Goal: Find specific page/section: Find specific page/section

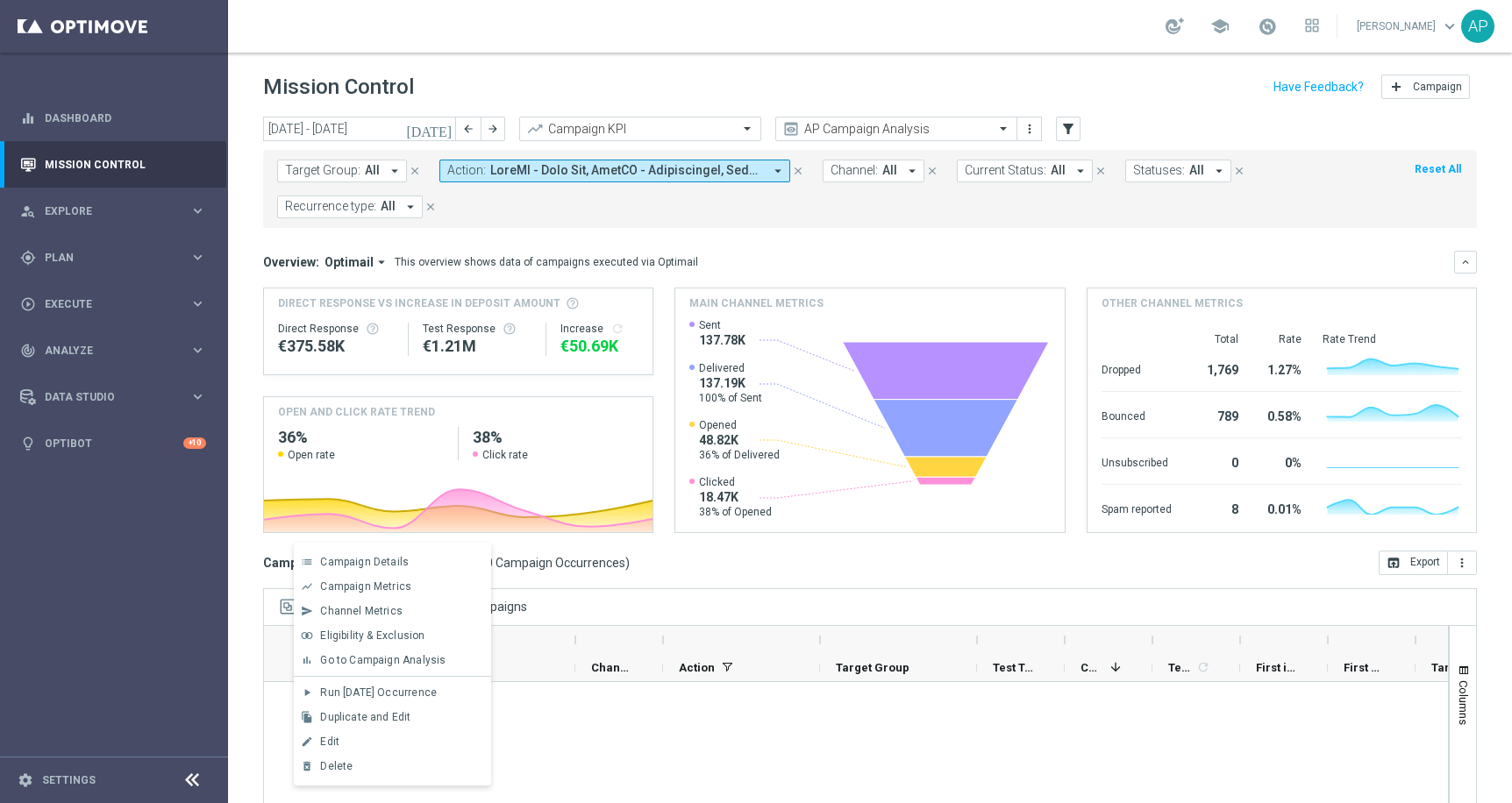
scroll to position [1, 0]
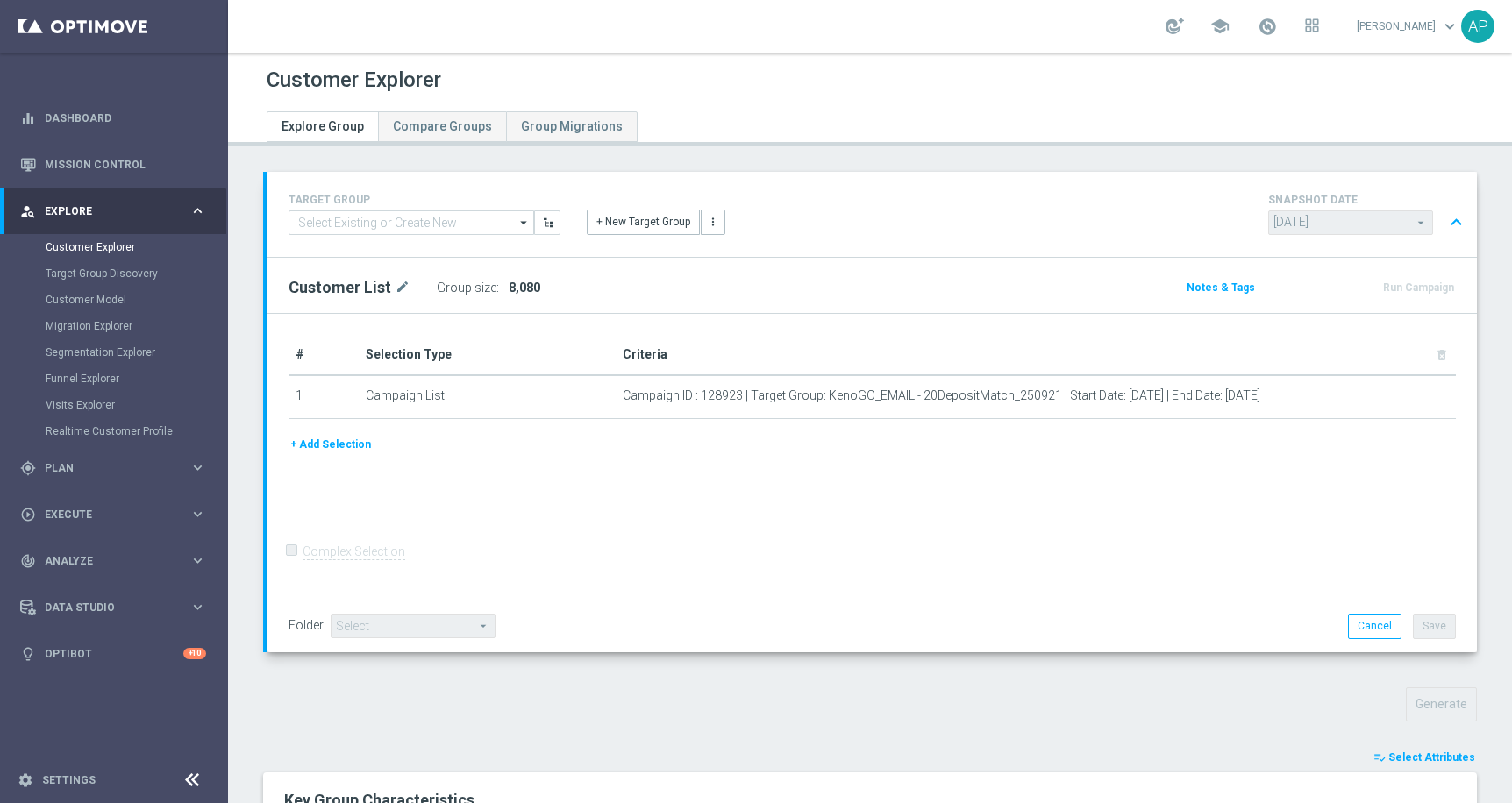
scroll to position [674, 0]
